Goal: Task Accomplishment & Management: Complete application form

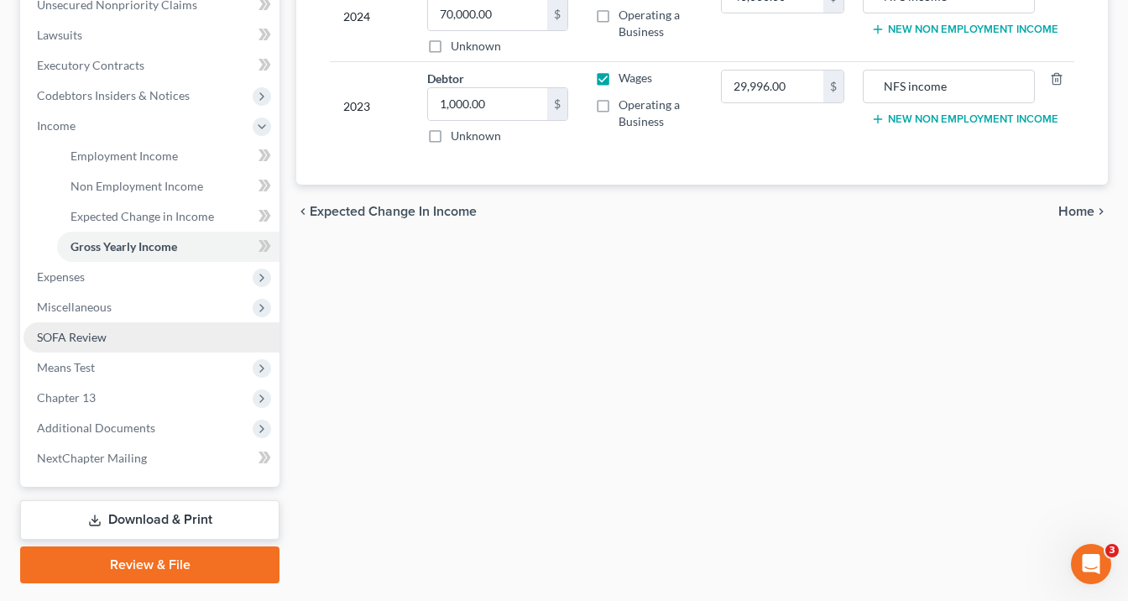
scroll to position [470, 0]
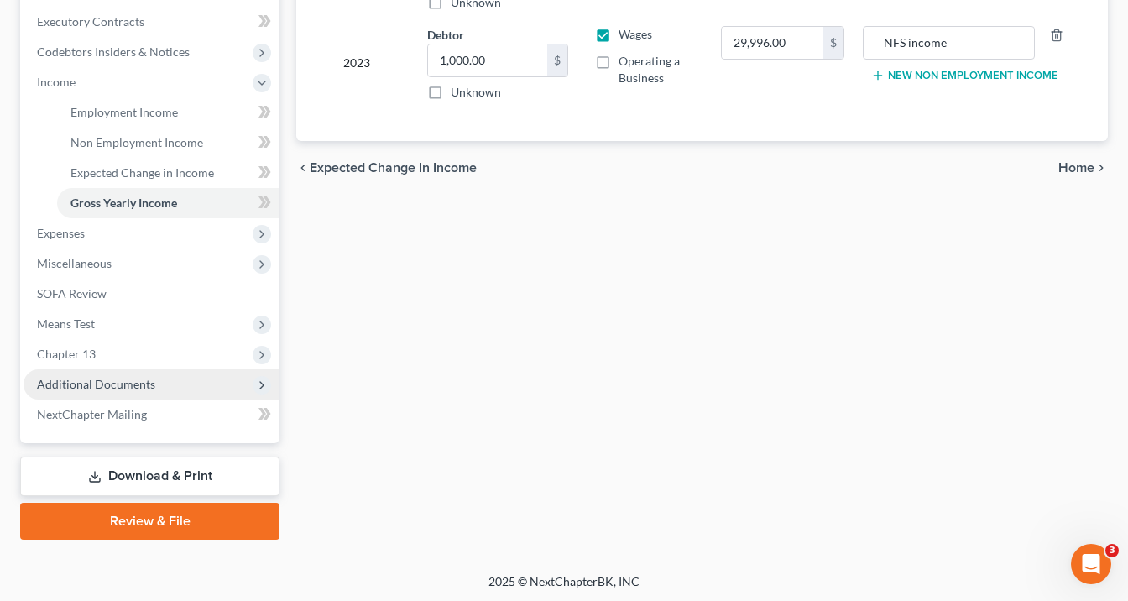
click at [167, 377] on span "Additional Documents" at bounding box center [152, 384] width 256 height 30
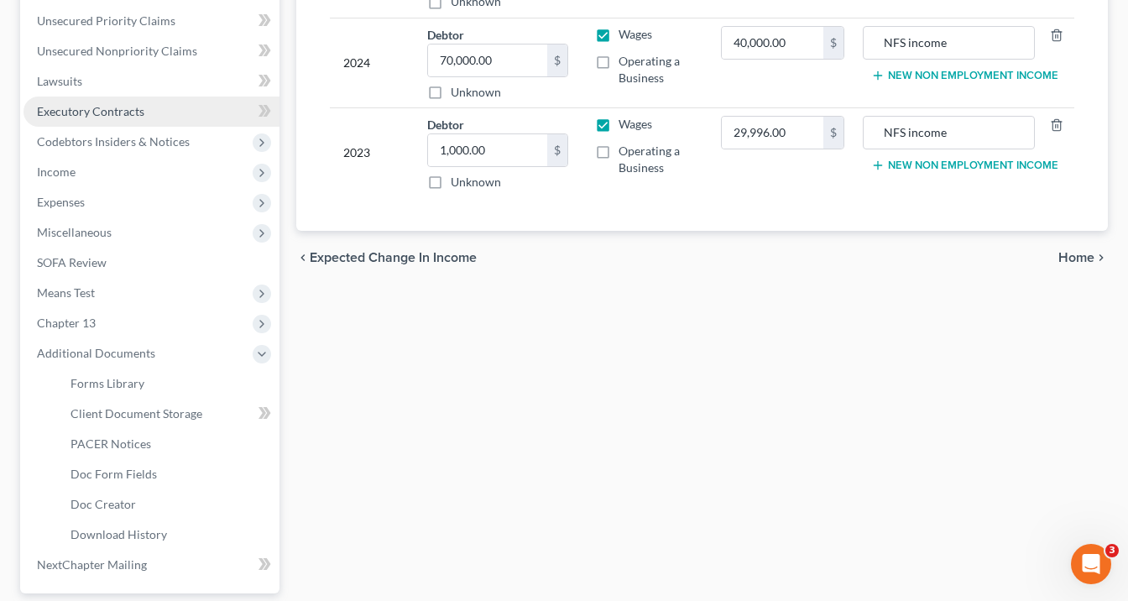
scroll to position [269, 0]
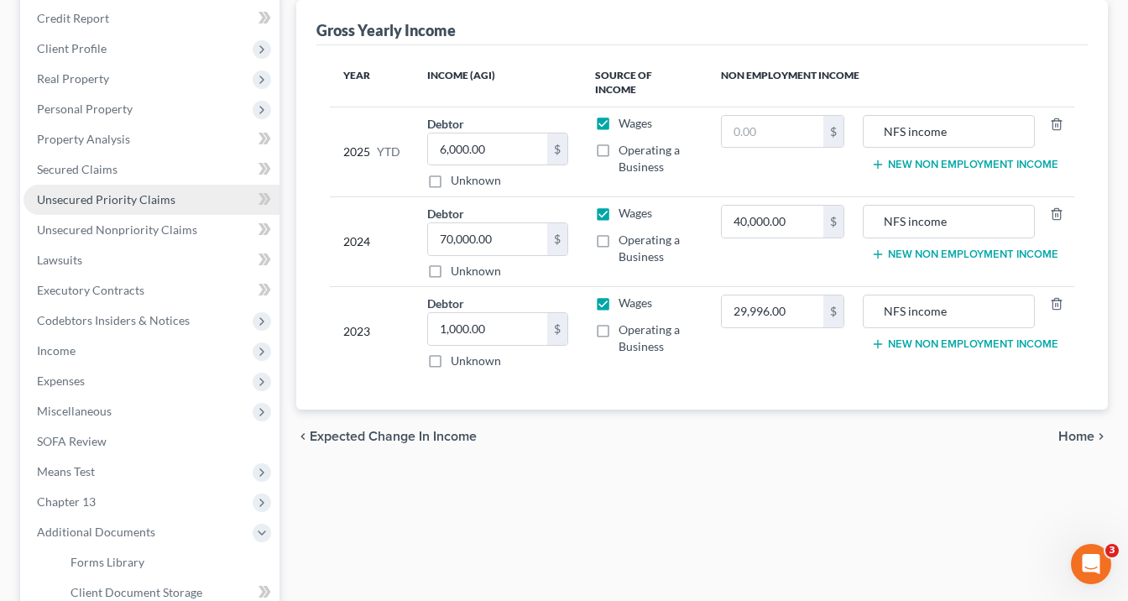
click at [102, 196] on span "Unsecured Priority Claims" at bounding box center [106, 199] width 139 height 14
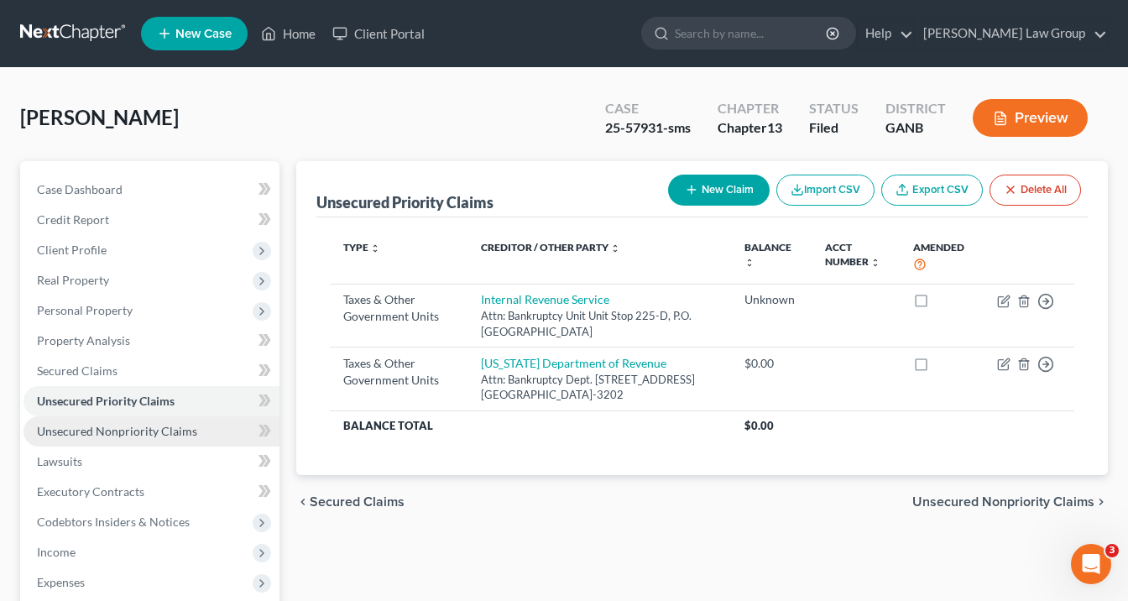
click at [113, 432] on span "Unsecured Nonpriority Claims" at bounding box center [117, 431] width 160 height 14
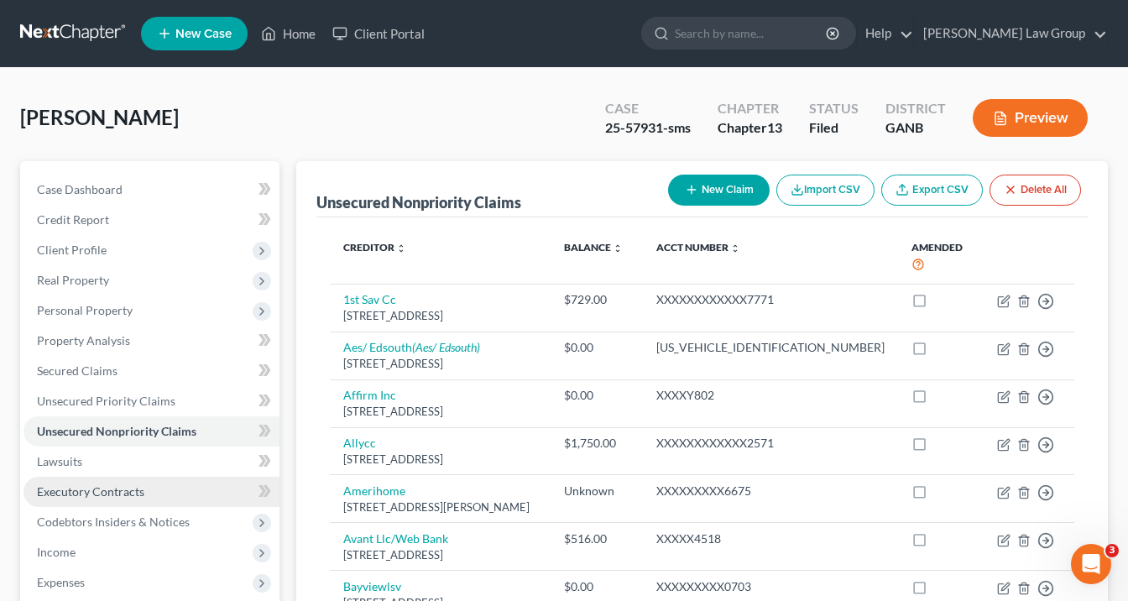
click at [125, 492] on span "Executory Contracts" at bounding box center [90, 491] width 107 height 14
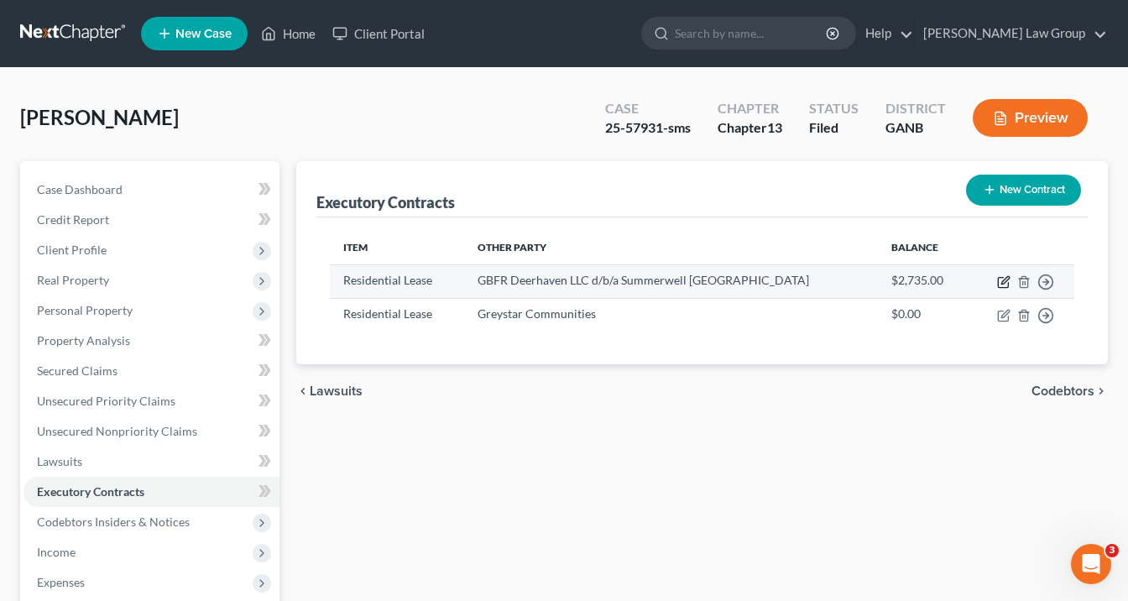
click at [1002, 277] on icon "button" at bounding box center [1003, 281] width 13 height 13
select select "3"
select select "10"
select select "0"
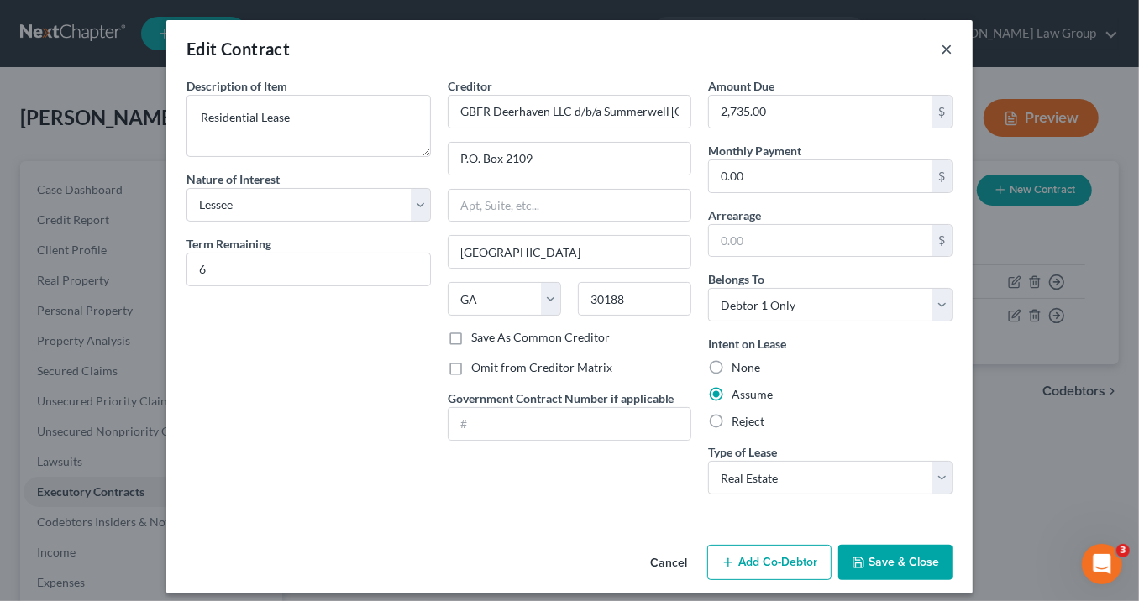
click at [940, 46] on button "×" at bounding box center [946, 49] width 12 height 20
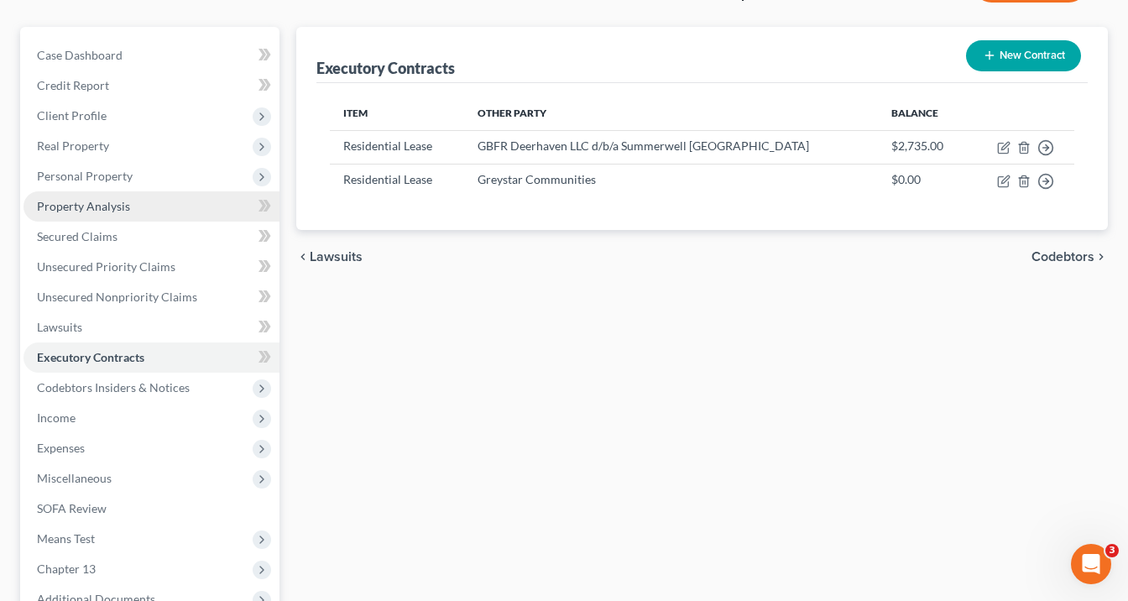
scroll to position [336, 0]
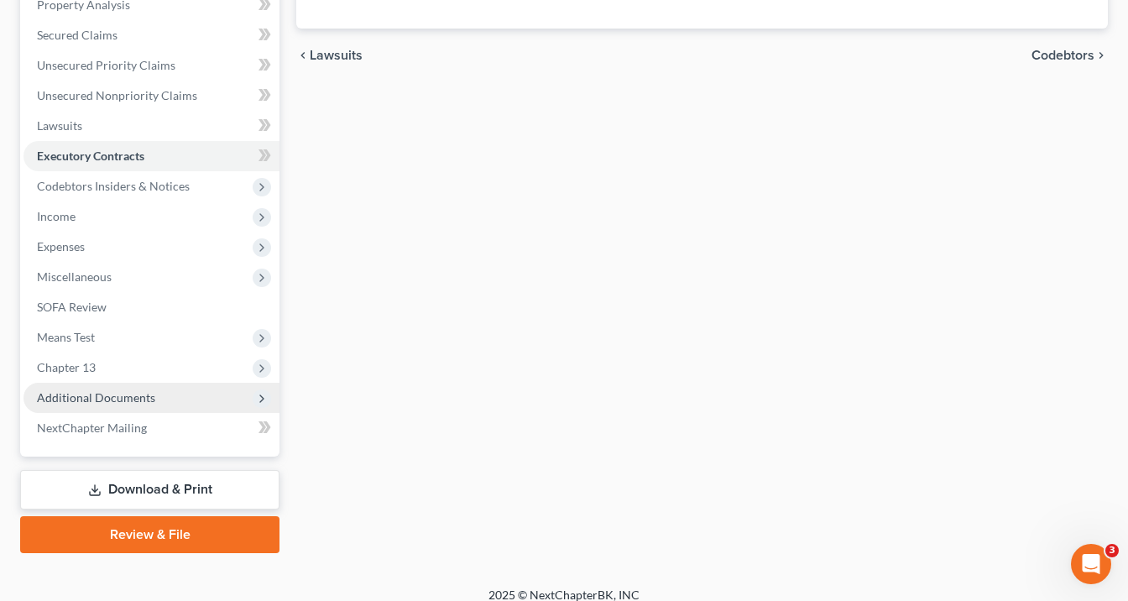
click at [140, 401] on span "Additional Documents" at bounding box center [96, 397] width 118 height 14
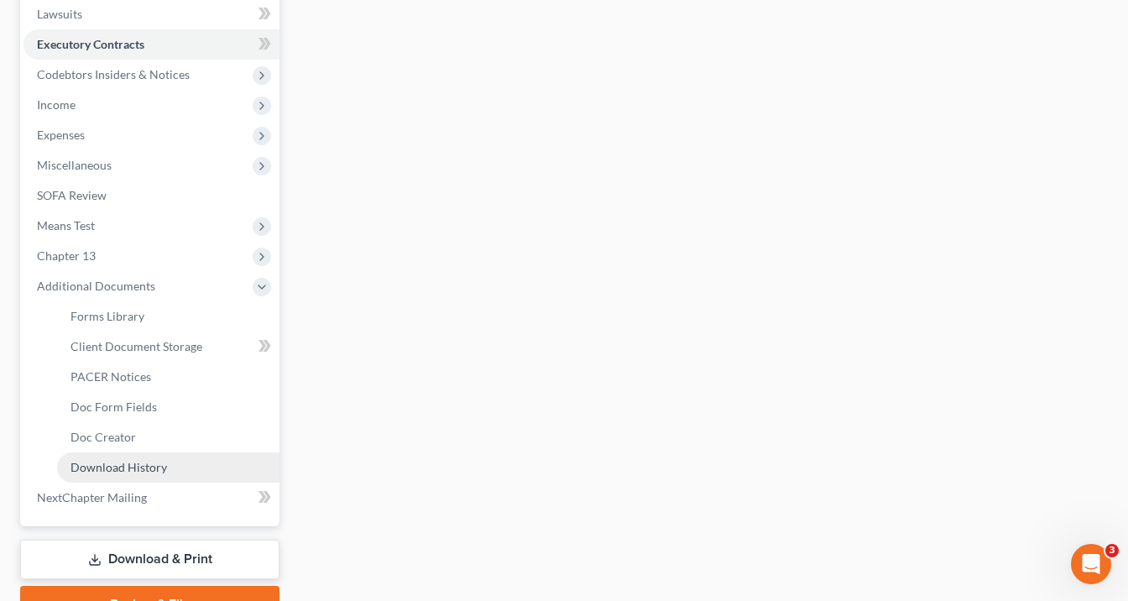
scroll to position [531, 0]
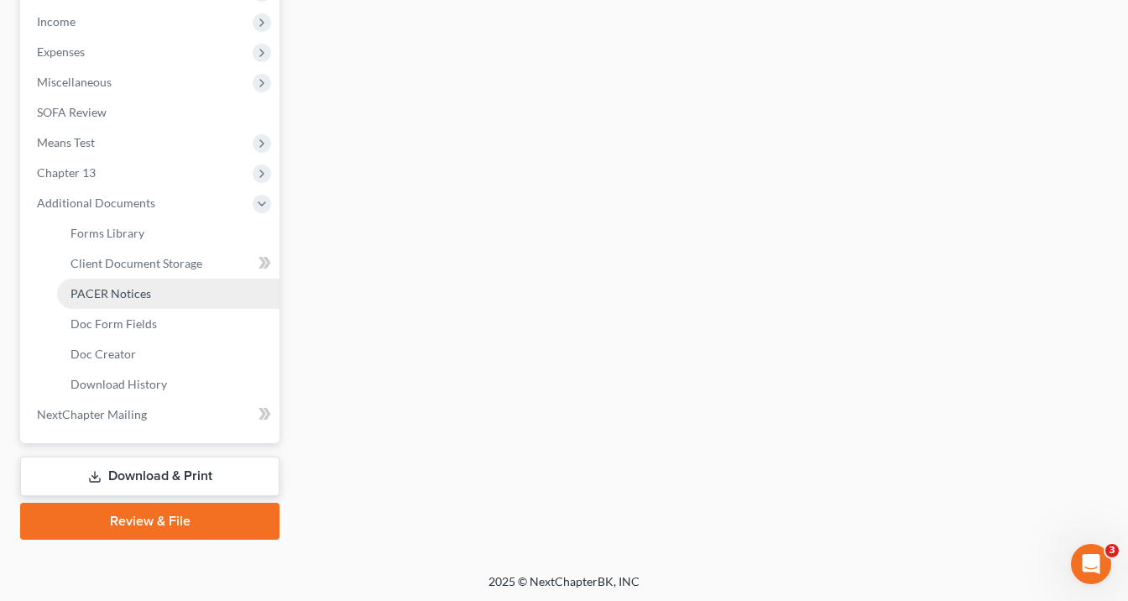
click at [144, 295] on span "PACER Notices" at bounding box center [111, 293] width 81 height 14
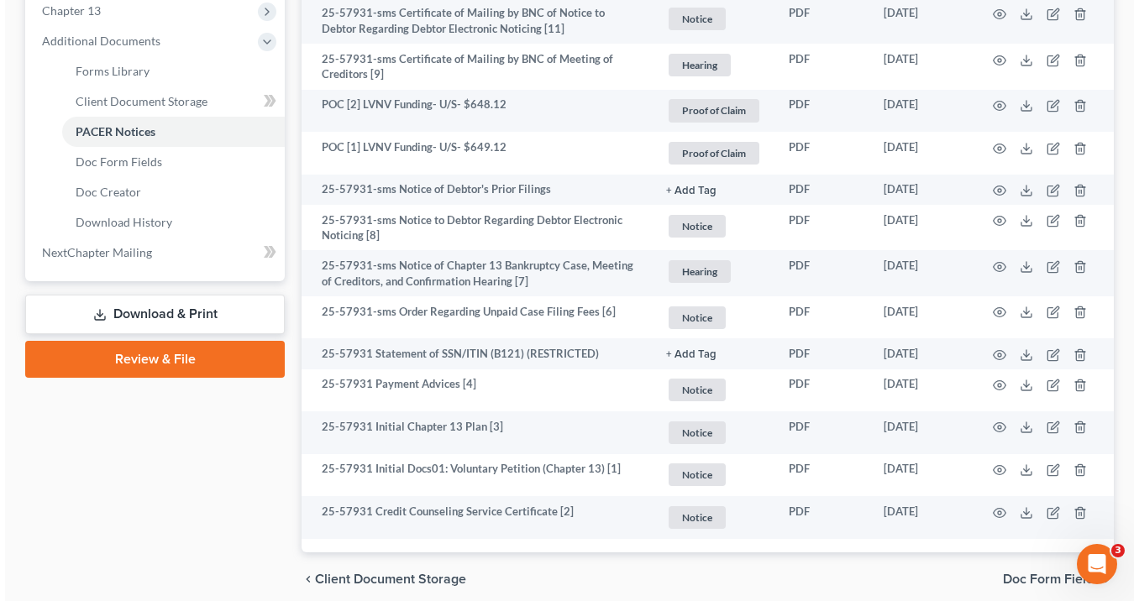
scroll to position [739, 0]
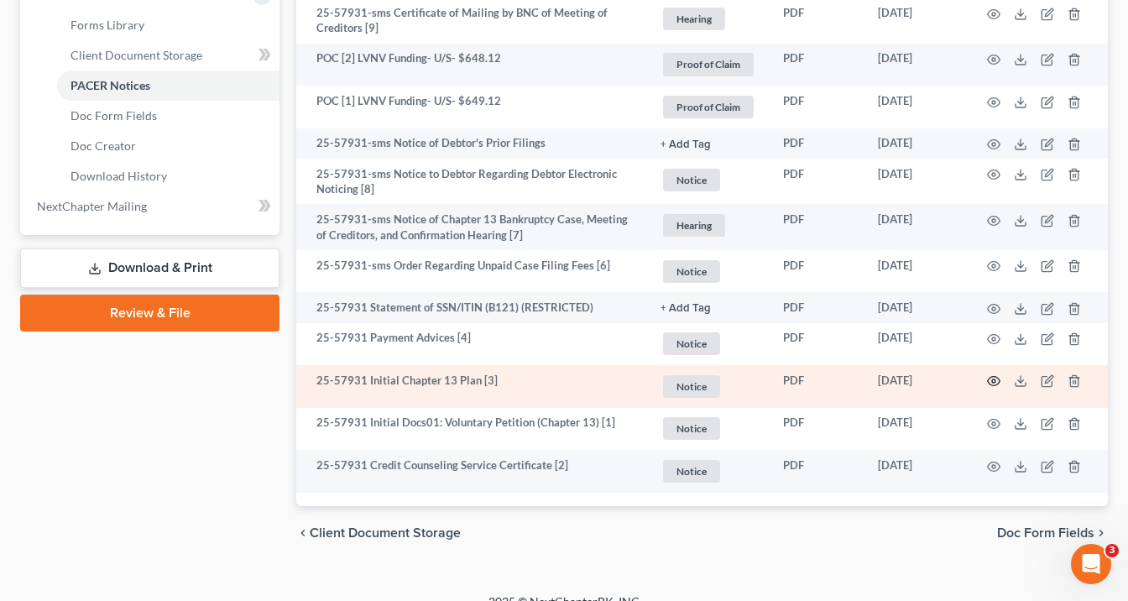
click at [992, 377] on icon "button" at bounding box center [993, 380] width 13 height 13
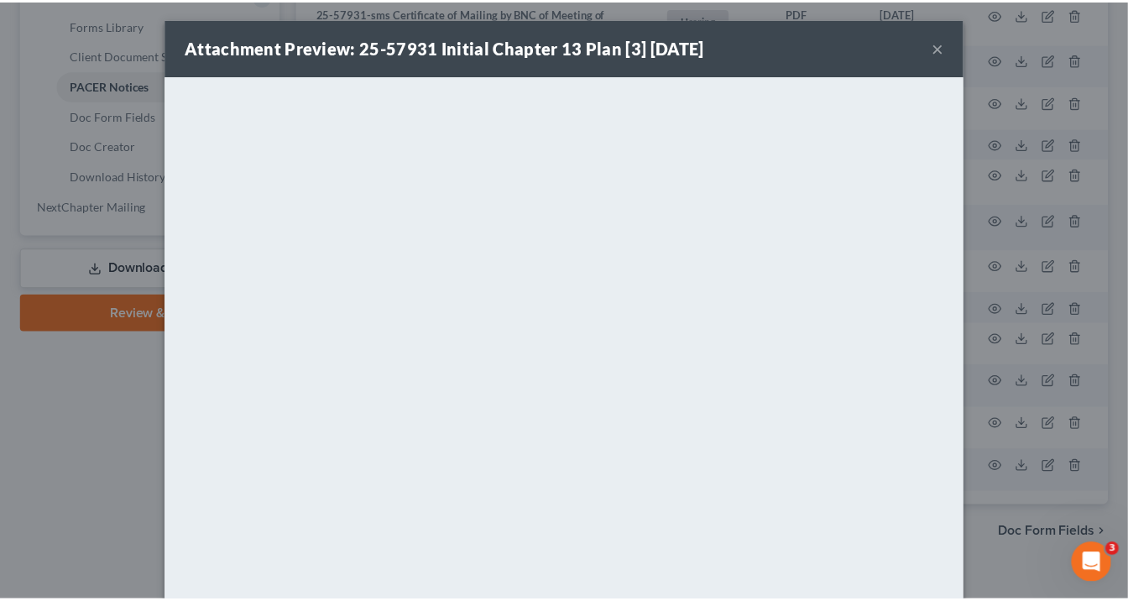
scroll to position [0, 0]
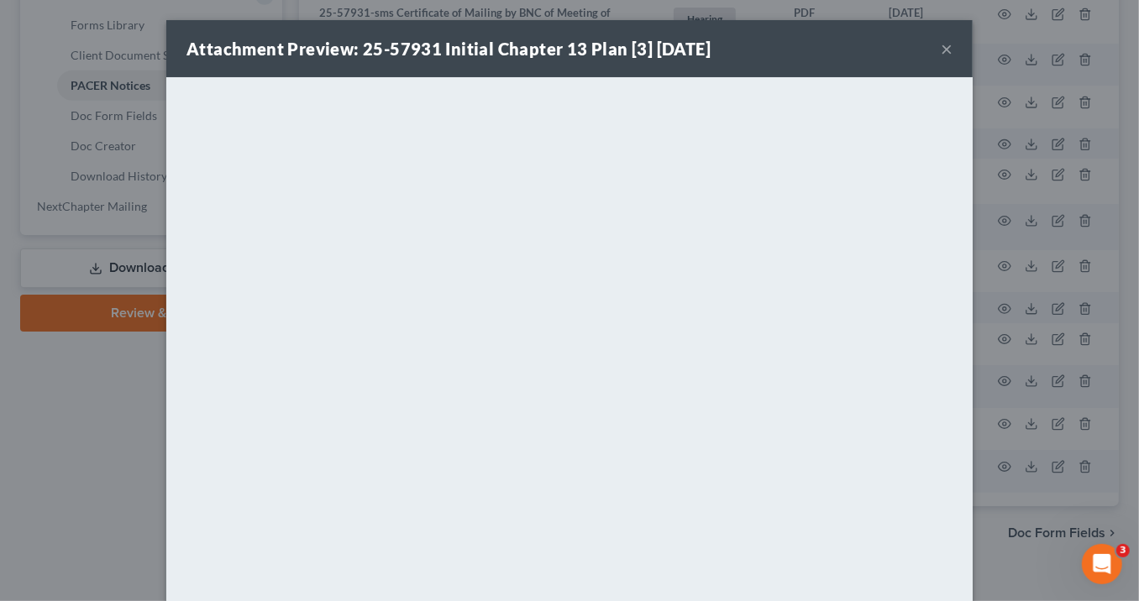
click at [941, 50] on button "×" at bounding box center [946, 49] width 12 height 20
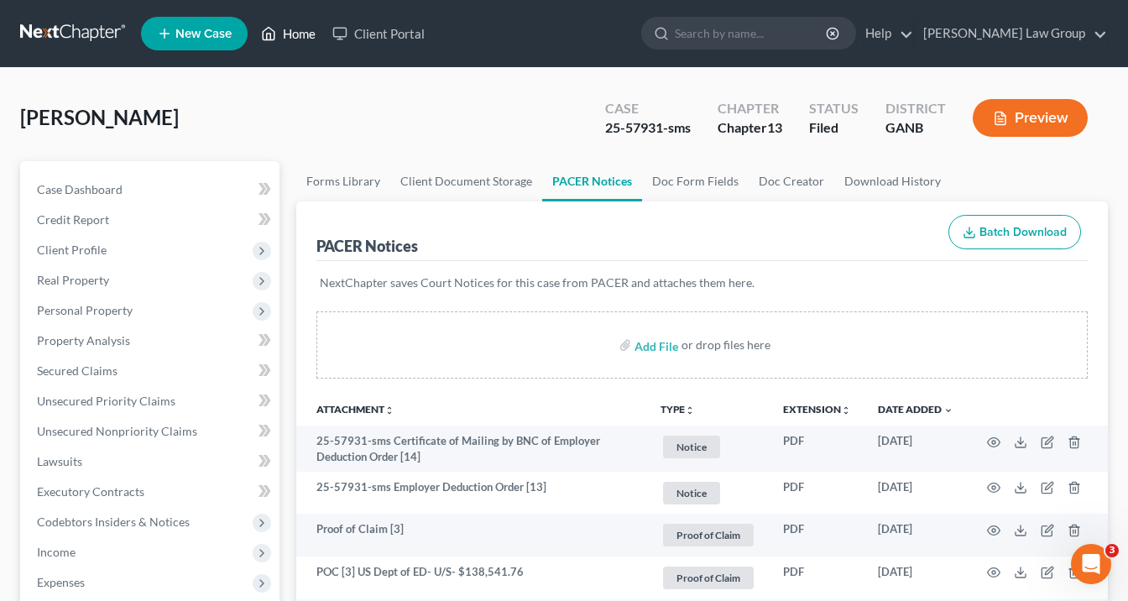
click at [297, 32] on link "Home" at bounding box center [288, 33] width 71 height 30
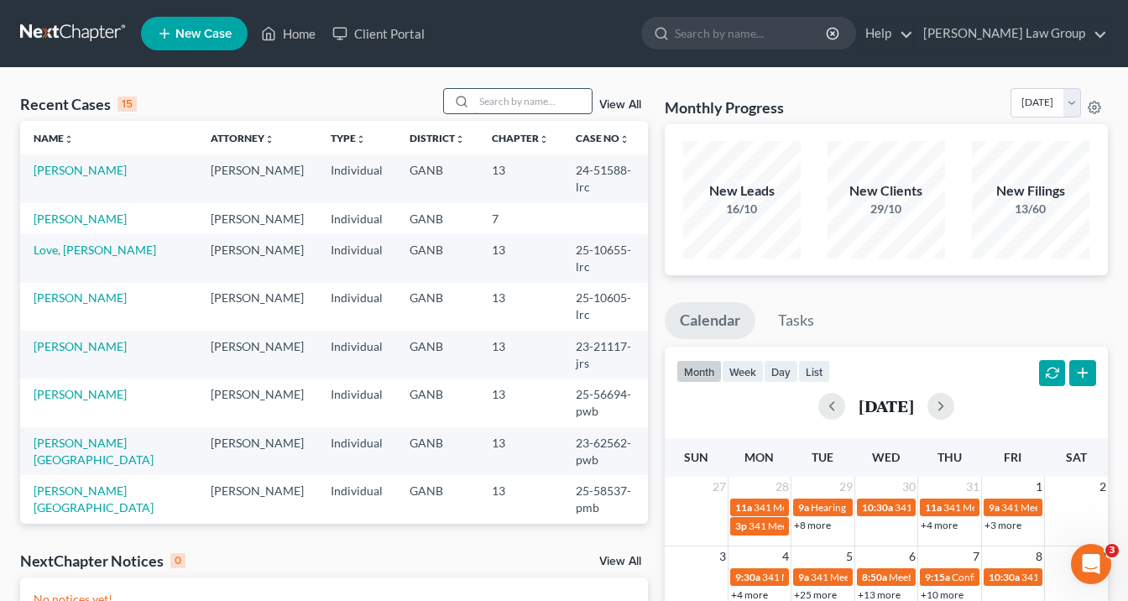
click at [487, 99] on input "search" at bounding box center [533, 101] width 118 height 24
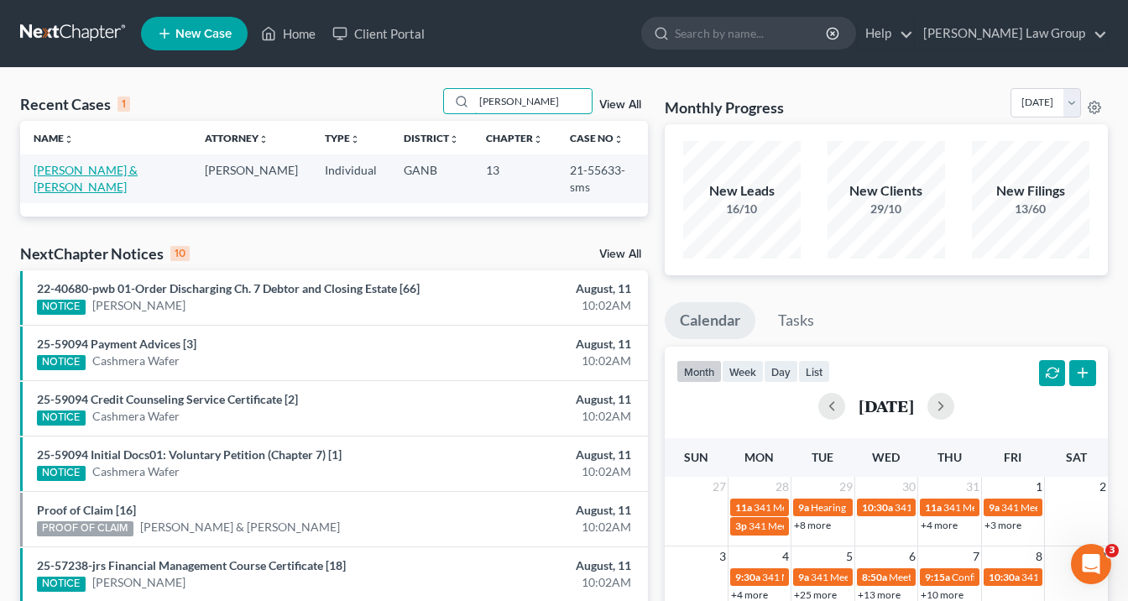
type input "[PERSON_NAME]"
click at [75, 172] on link "[PERSON_NAME] & [PERSON_NAME]" at bounding box center [86, 178] width 104 height 31
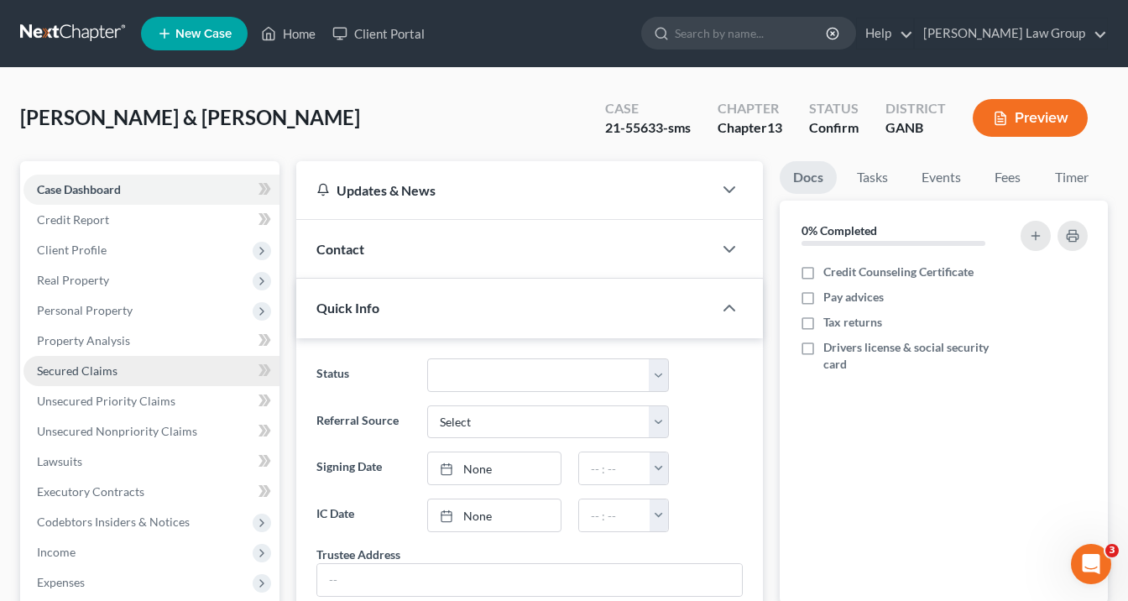
click at [84, 373] on span "Secured Claims" at bounding box center [77, 371] width 81 height 14
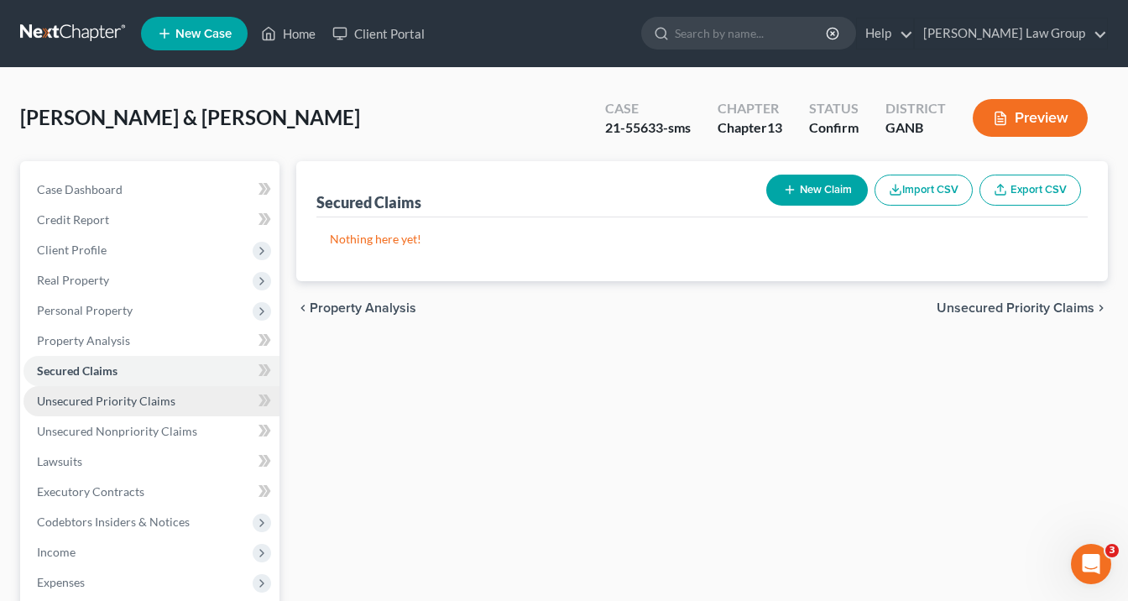
click at [102, 398] on span "Unsecured Priority Claims" at bounding box center [106, 401] width 139 height 14
